Goal: Navigation & Orientation: Find specific page/section

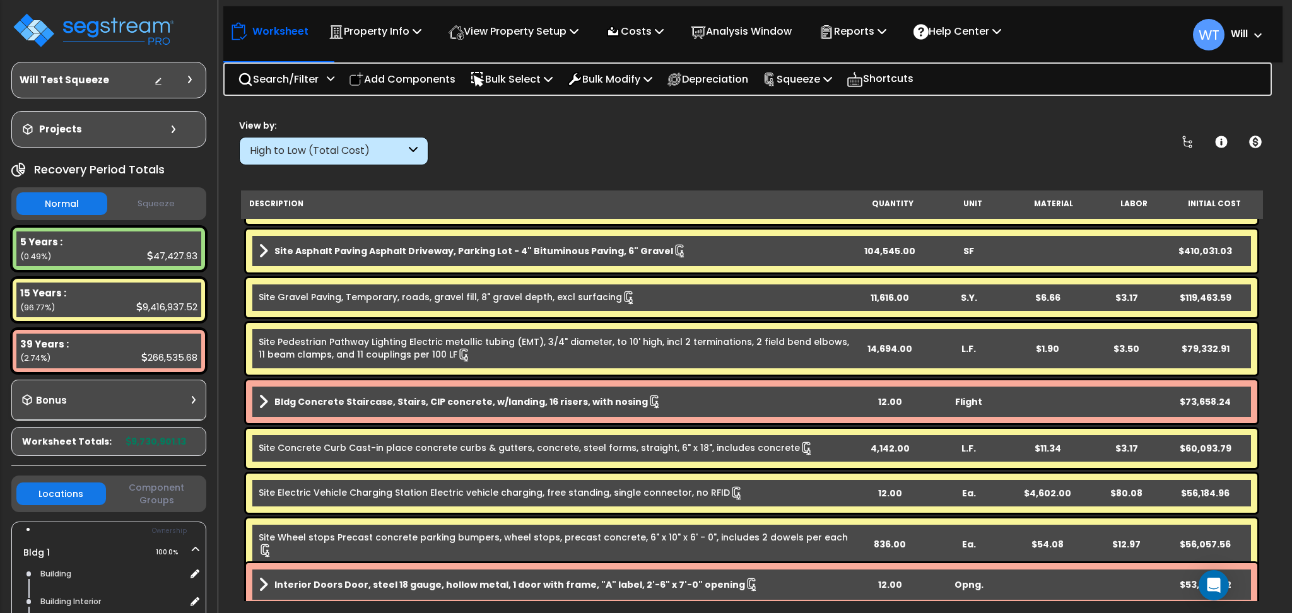
scroll to position [420, 0]
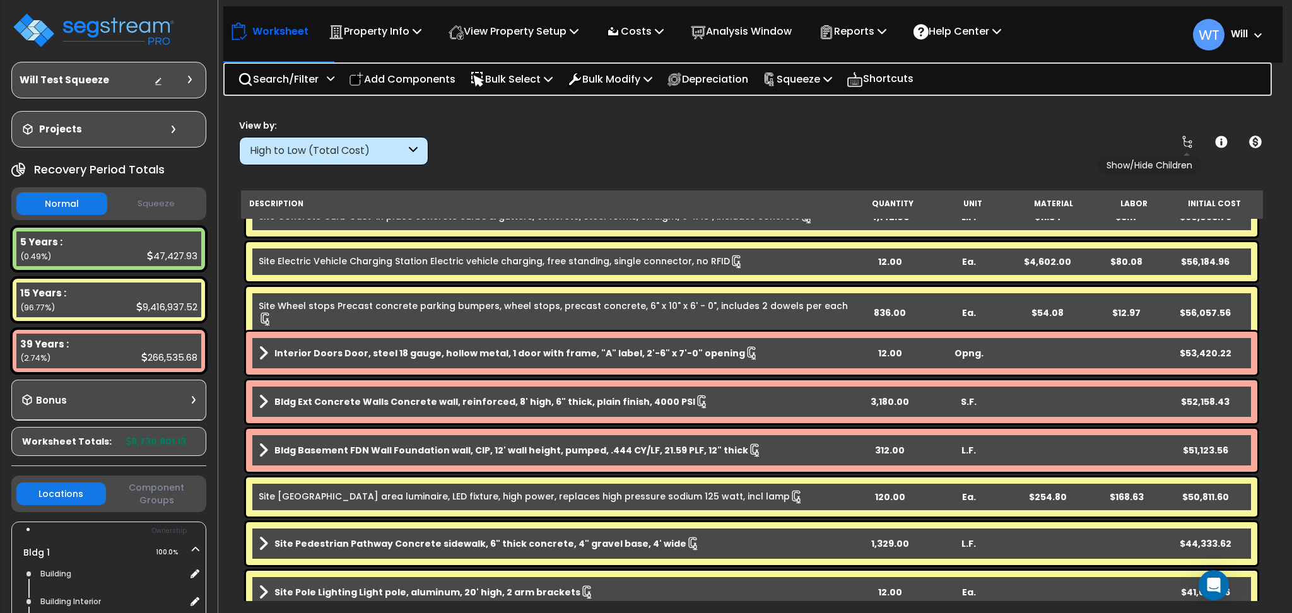
click at [1187, 138] on icon at bounding box center [1187, 141] width 15 height 15
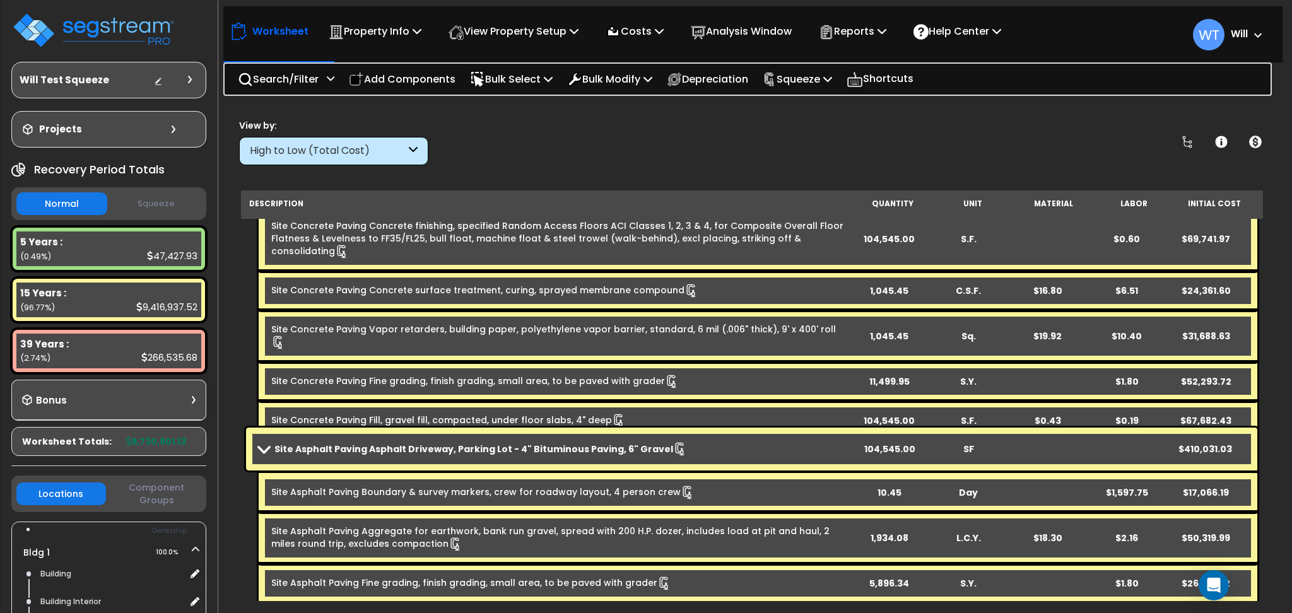
scroll to position [1093, 0]
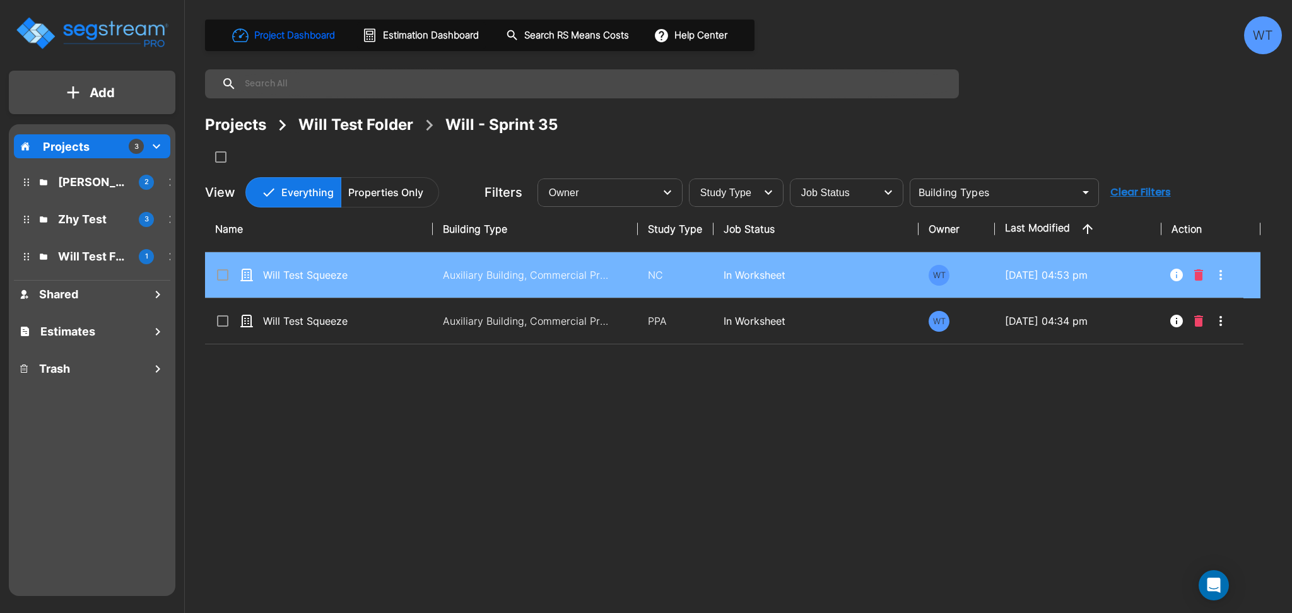
click at [432, 274] on td "Will Test Squeeze" at bounding box center [319, 275] width 228 height 46
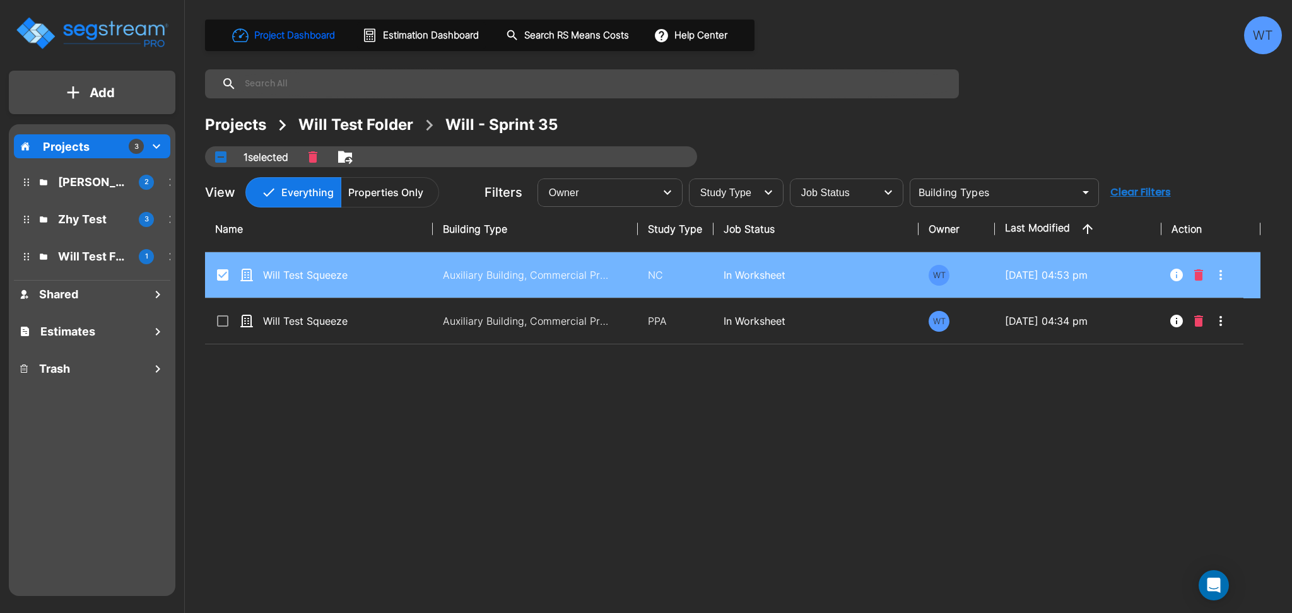
click at [620, 262] on td "Auxiliary Building, Commercial Property Site" at bounding box center [535, 275] width 205 height 46
checkbox input "false"
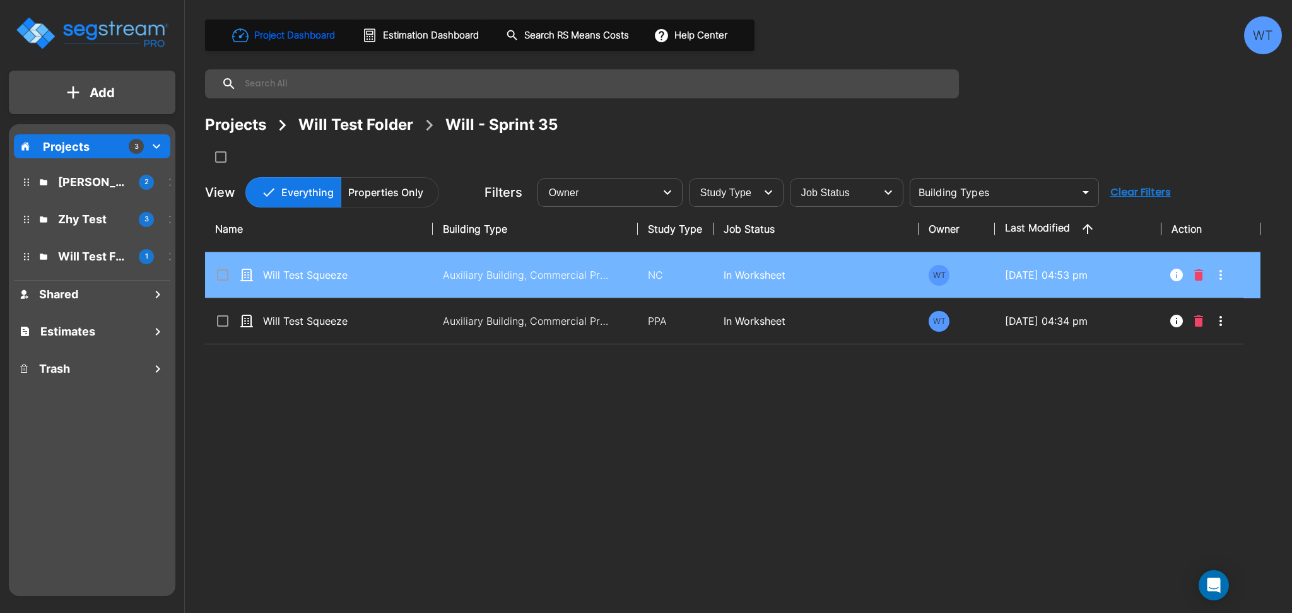
click at [620, 262] on td "Auxiliary Building, Commercial Property Site" at bounding box center [535, 275] width 205 height 46
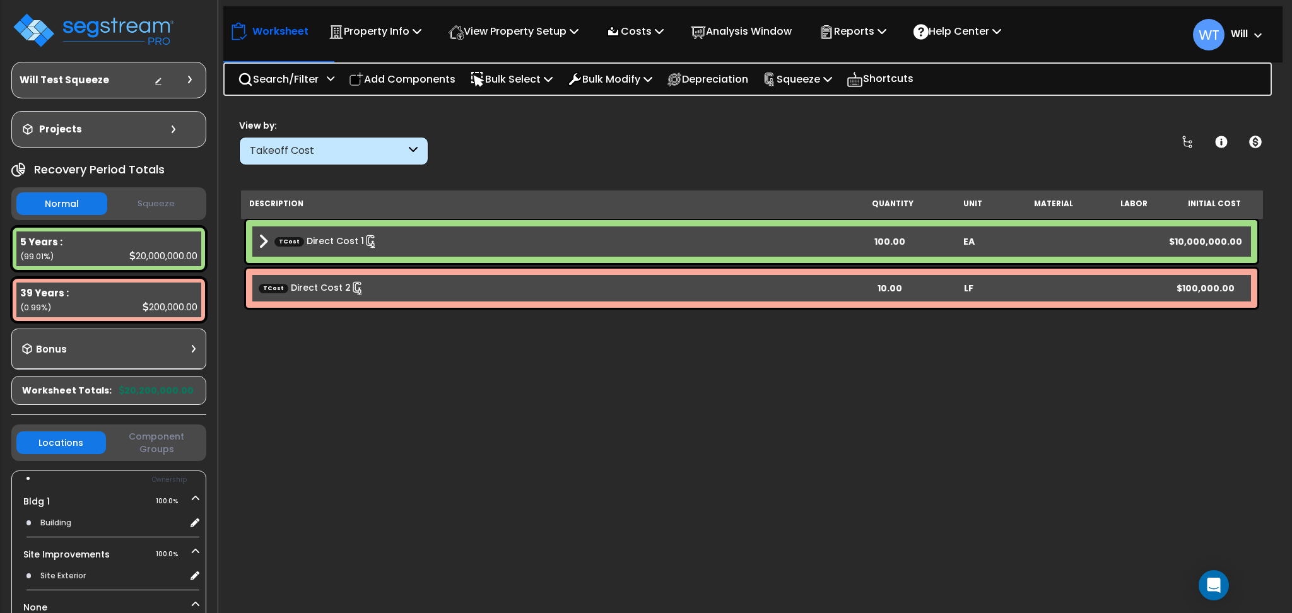
scroll to position [56, 0]
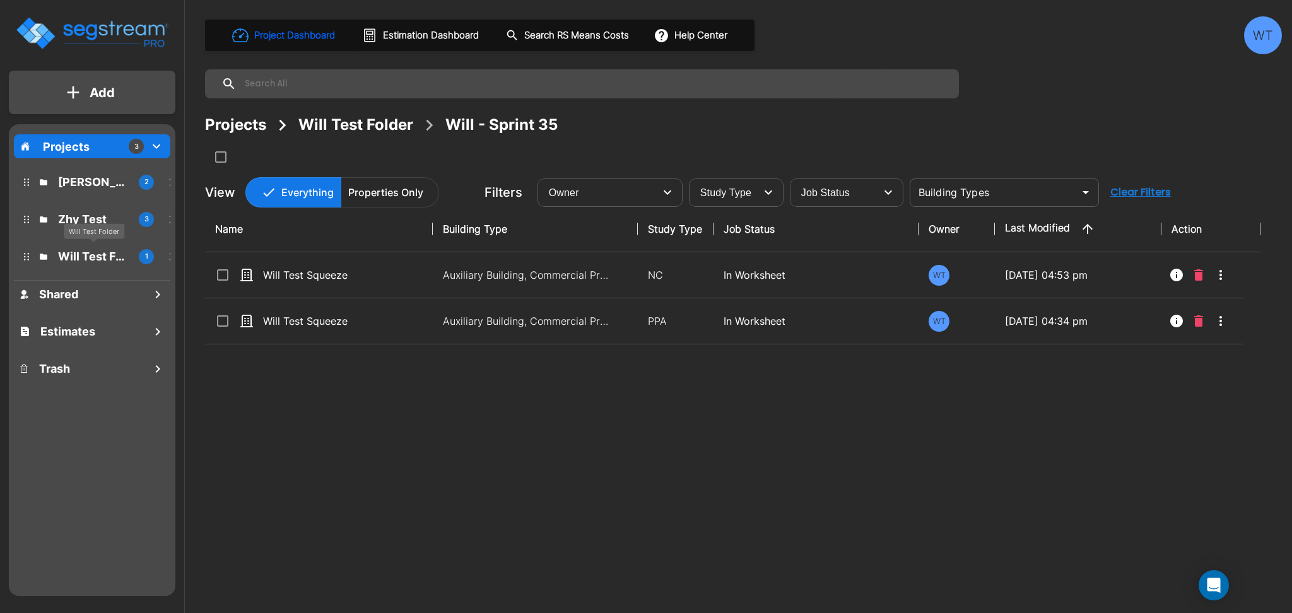
click at [86, 252] on p "Will Test Folder" at bounding box center [93, 256] width 71 height 17
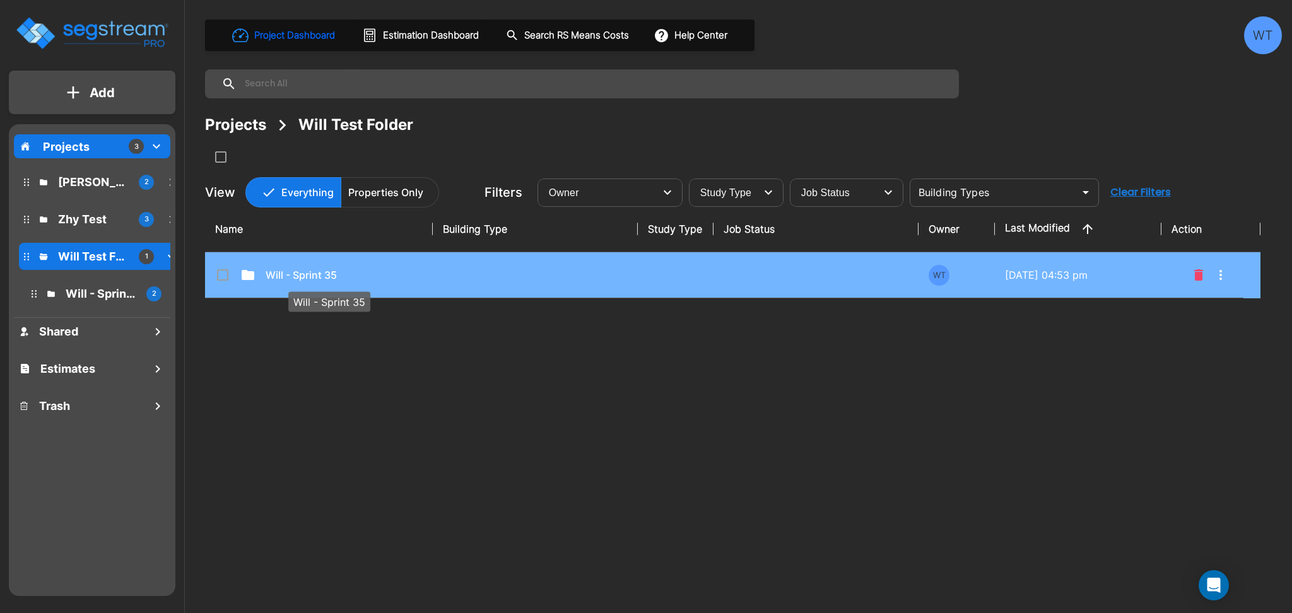
click at [346, 267] on p "Will - Sprint 35" at bounding box center [329, 274] width 126 height 15
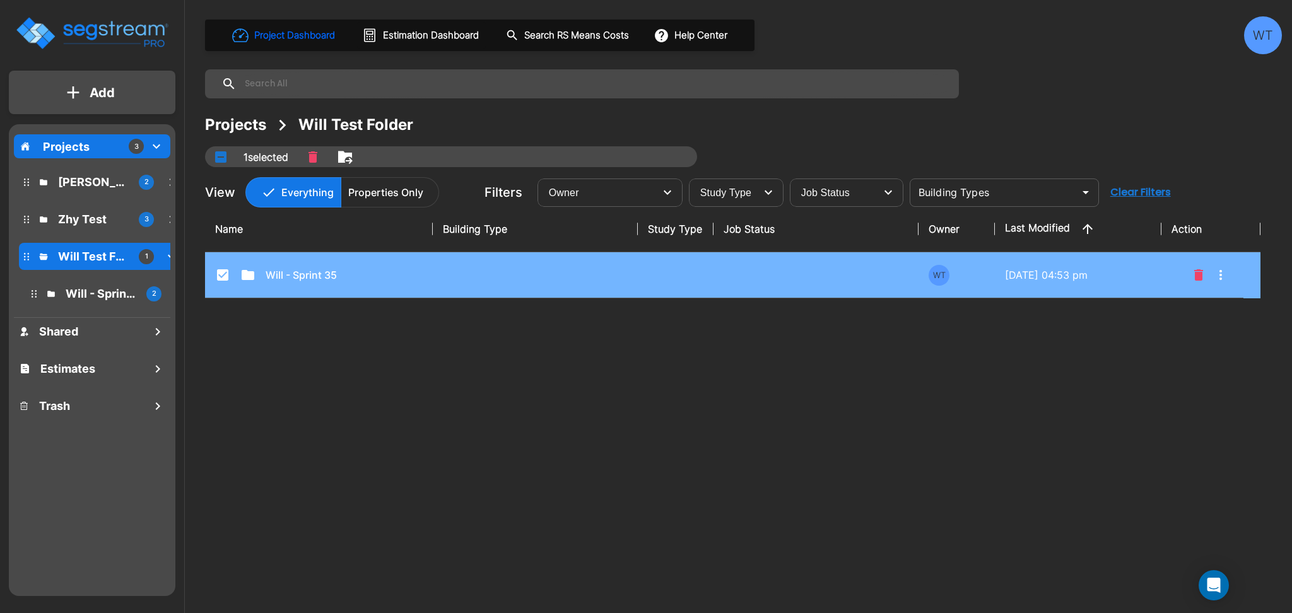
click at [353, 265] on td "Will - Sprint 35" at bounding box center [319, 275] width 228 height 46
checkbox input "false"
click at [353, 265] on td "Will - Sprint 35" at bounding box center [319, 275] width 228 height 46
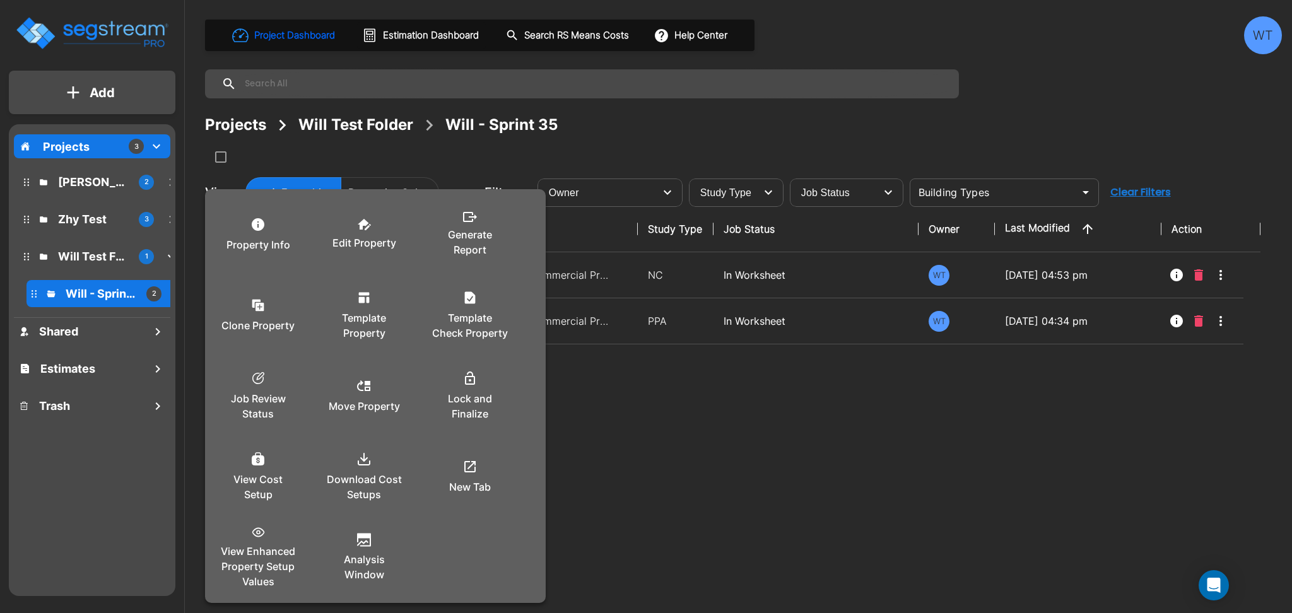
click at [662, 392] on div at bounding box center [646, 306] width 1292 height 613
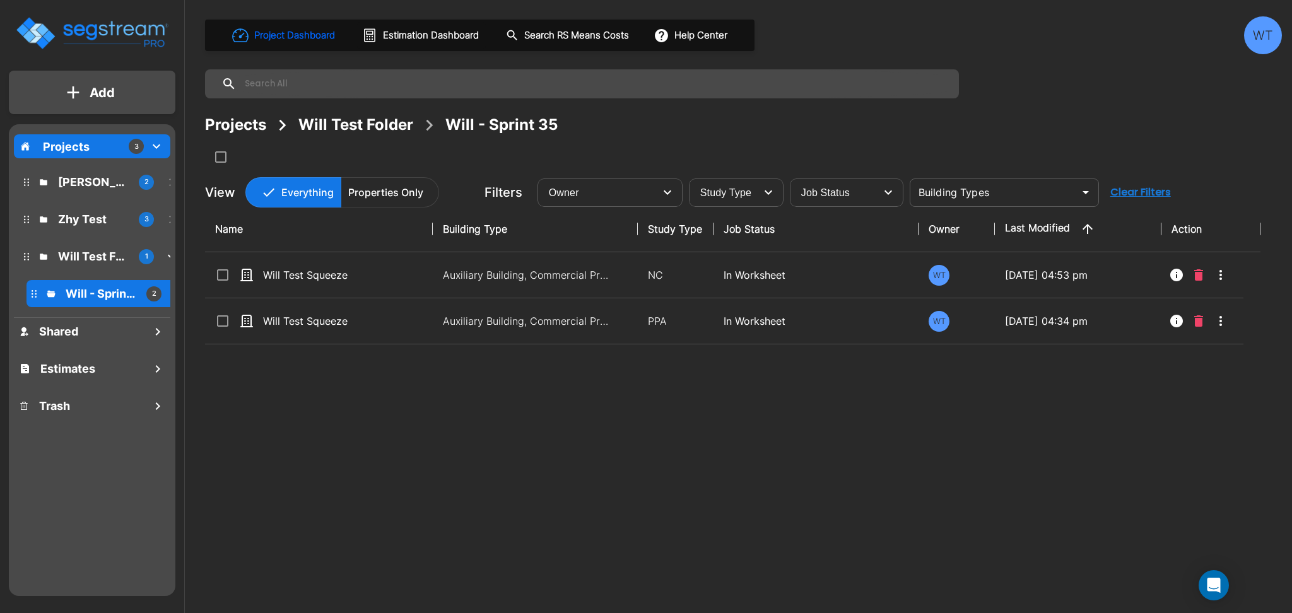
click at [599, 325] on p "Auxiliary Building, Commercial Property Site" at bounding box center [528, 321] width 170 height 15
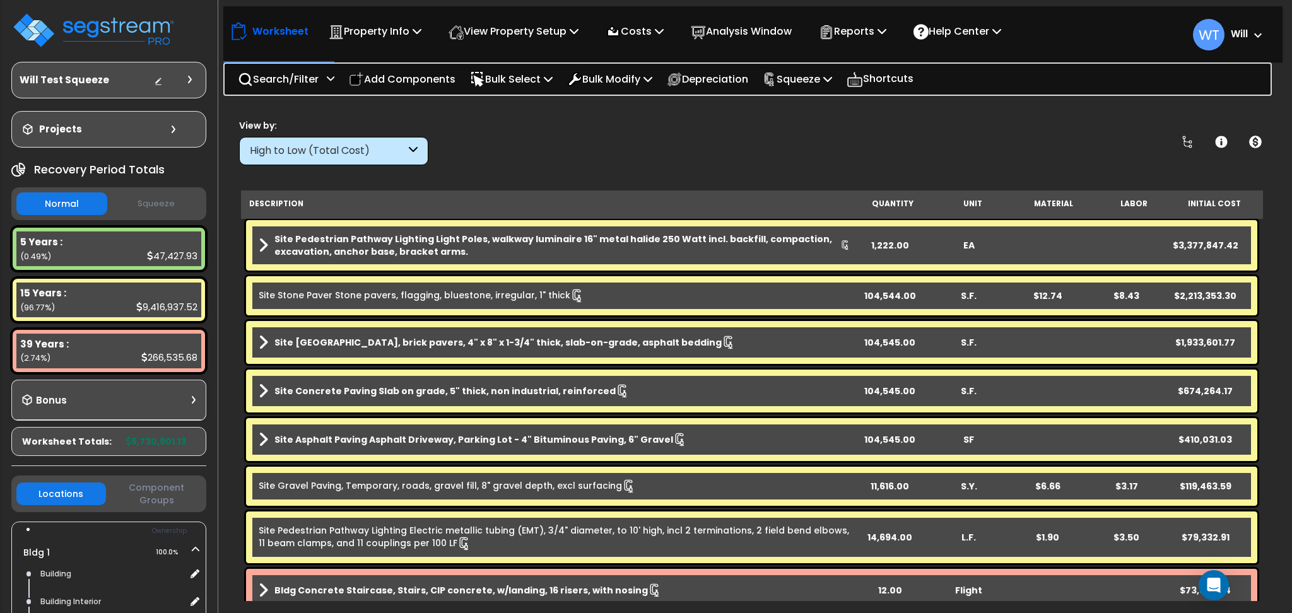
scroll to position [252, 0]
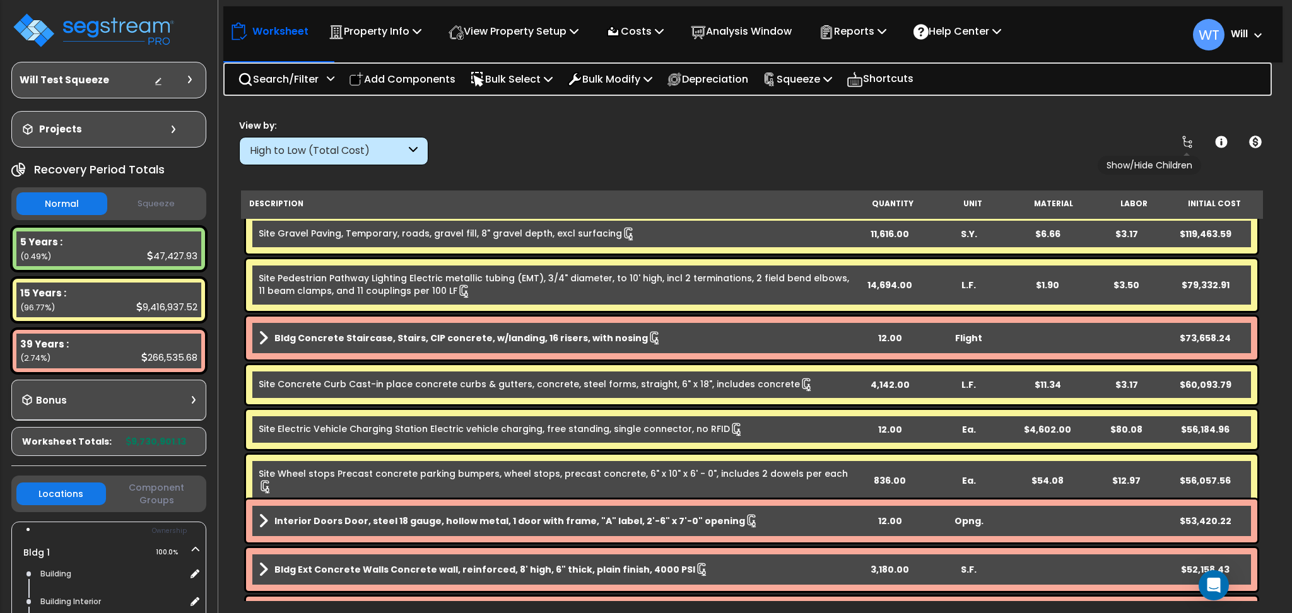
click at [1188, 145] on icon at bounding box center [1187, 142] width 10 height 13
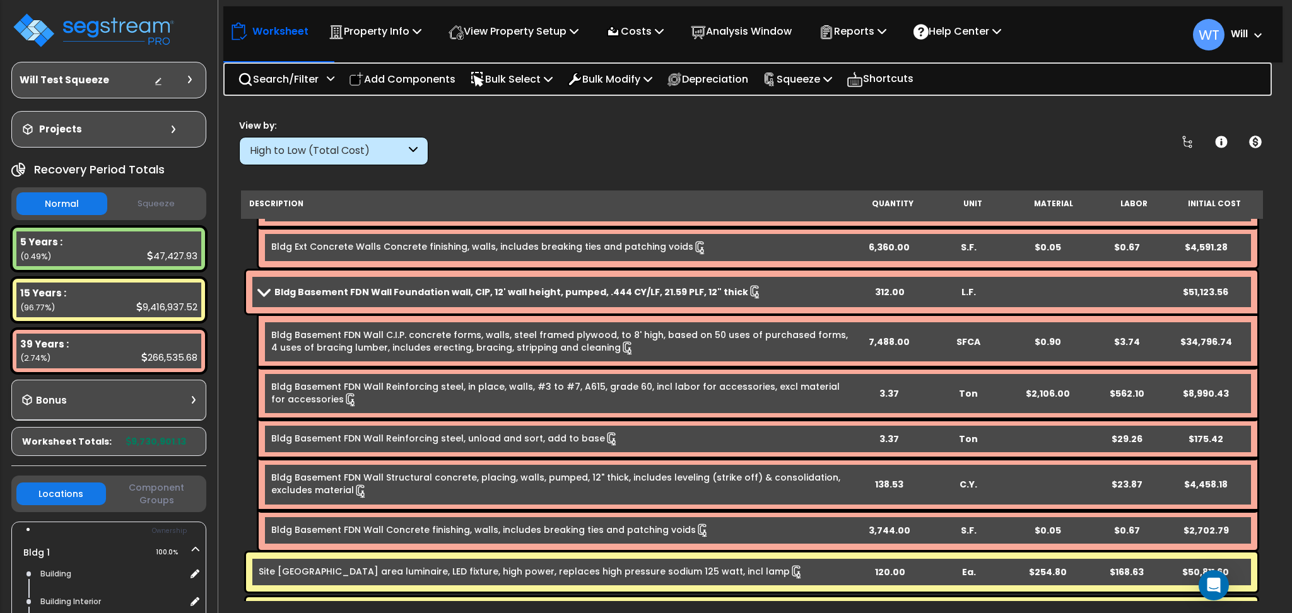
scroll to position [2691, 0]
